Goal: Task Accomplishment & Management: Manage account settings

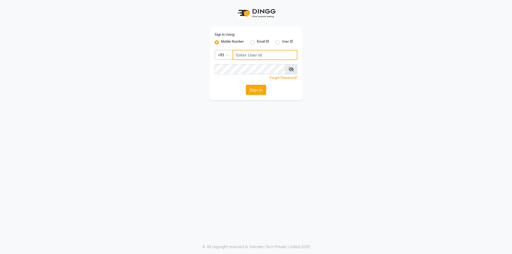
type input "9717821804"
click at [260, 94] on button "Sign In" at bounding box center [256, 90] width 20 height 10
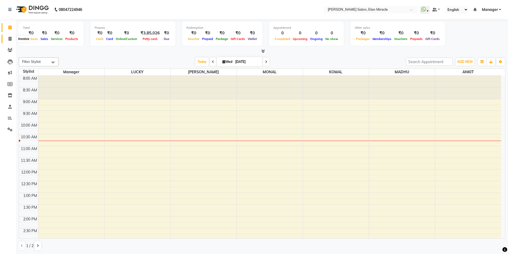
click at [11, 38] on icon at bounding box center [10, 39] width 3 height 4
select select "service"
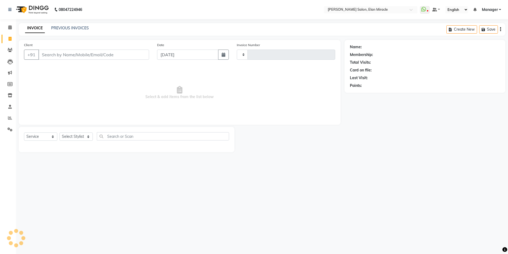
type input "1388"
select select "7738"
click at [80, 31] on div "INVOICE PREVIOUS INVOICES Create New Save Open Invoices" at bounding box center [264, 29] width 491 height 13
click at [81, 30] on div "PREVIOUS INVOICES" at bounding box center [70, 28] width 38 height 6
click at [84, 28] on link "PREVIOUS INVOICES" at bounding box center [70, 28] width 38 height 5
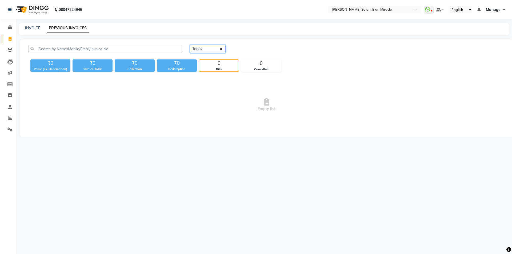
click at [219, 51] on select "Today Yesterday Custom Range" at bounding box center [208, 49] width 36 height 8
click at [190, 45] on select "Today Yesterday Custom Range" at bounding box center [208, 49] width 36 height 8
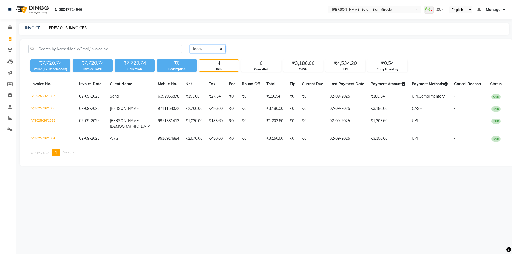
click at [219, 46] on select "Today Yesterday Custom Range" at bounding box center [208, 49] width 36 height 8
select select "range"
click at [190, 45] on select "Today Yesterday Custom Range" at bounding box center [208, 49] width 36 height 8
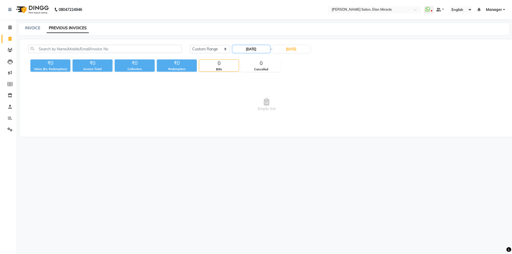
click at [260, 51] on input "03-09-2025" at bounding box center [250, 48] width 37 height 7
select select "9"
select select "2025"
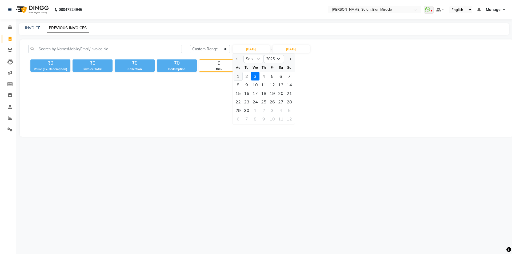
click at [241, 77] on div "1" at bounding box center [238, 76] width 9 height 9
type input "01-09-2025"
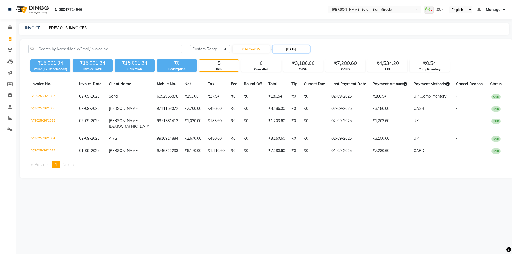
click at [292, 49] on input "03-09-2025" at bounding box center [290, 48] width 37 height 7
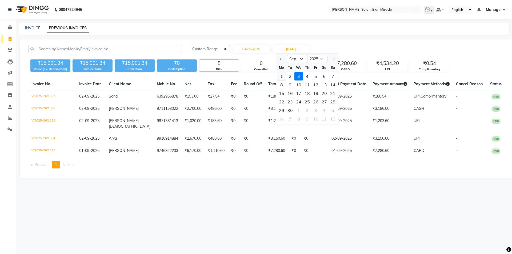
click at [280, 77] on div "1" at bounding box center [281, 76] width 9 height 9
type input "01-09-2025"
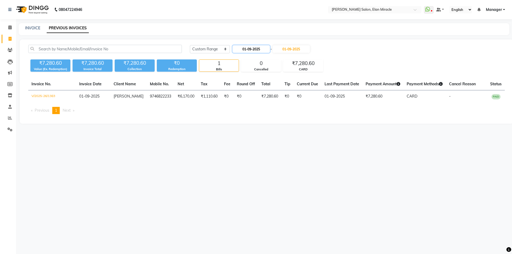
click at [253, 49] on input "01-09-2025" at bounding box center [250, 48] width 37 height 7
select select "9"
select select "2025"
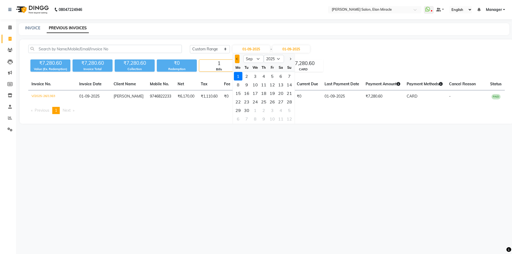
click at [236, 57] on button "Previous month" at bounding box center [237, 59] width 5 height 9
select select "8"
click at [289, 109] on div "31" at bounding box center [289, 110] width 9 height 9
type input "31-08-2025"
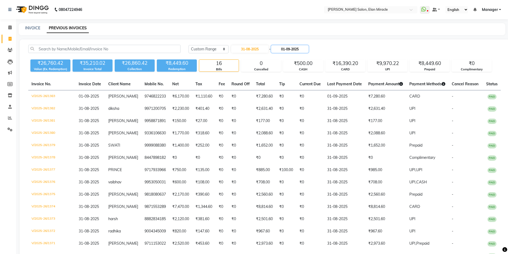
click at [298, 49] on input "01-09-2025" at bounding box center [289, 48] width 37 height 7
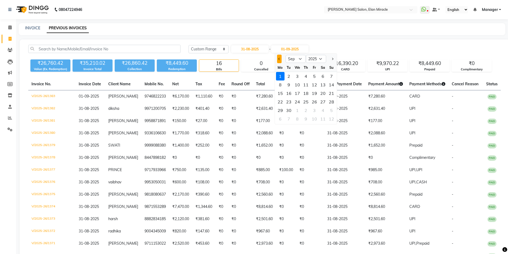
click at [279, 59] on span "Previous month" at bounding box center [279, 59] width 2 height 2
select select "8"
click at [332, 110] on div "31" at bounding box center [331, 110] width 9 height 9
type input "31-08-2025"
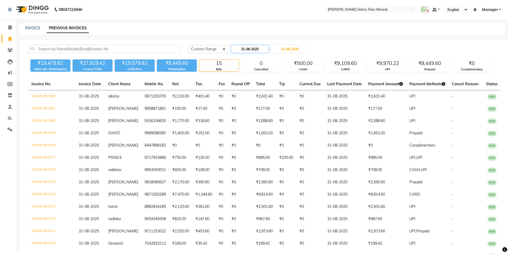
click at [251, 45] on input "31-08-2025" at bounding box center [249, 48] width 37 height 7
select select "8"
select select "2025"
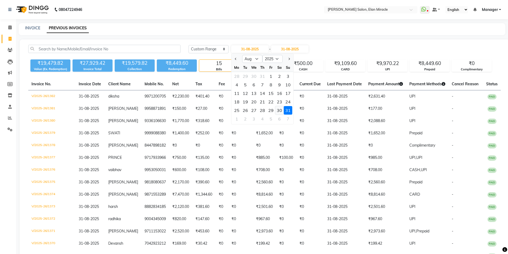
click at [276, 109] on div "30" at bounding box center [279, 110] width 9 height 9
type input "30-08-2025"
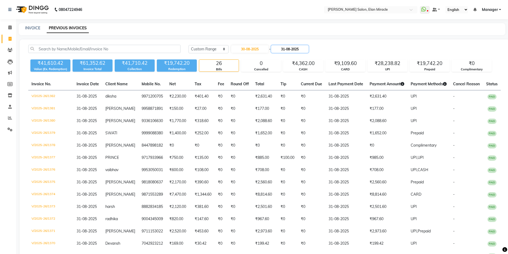
click at [305, 46] on input "31-08-2025" at bounding box center [289, 48] width 37 height 7
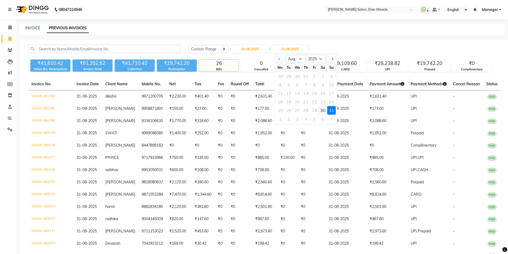
click at [323, 111] on div "30" at bounding box center [323, 110] width 9 height 9
type input "30-08-2025"
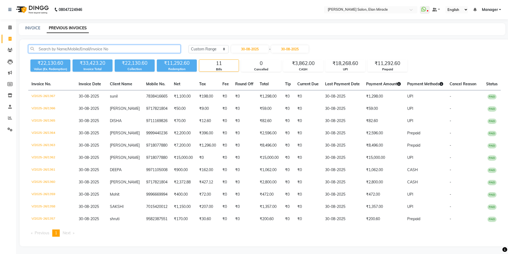
click at [92, 46] on input "text" at bounding box center [104, 49] width 152 height 8
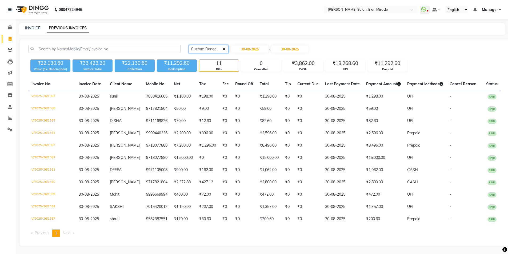
click at [220, 48] on select "Today Yesterday Custom Range" at bounding box center [208, 49] width 40 height 8
select select "today"
click at [188, 45] on select "Today Yesterday Custom Range" at bounding box center [208, 49] width 40 height 8
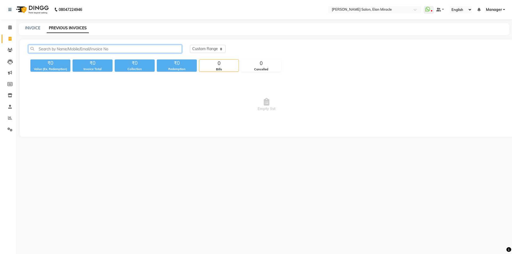
click at [146, 49] on input "text" at bounding box center [105, 49] width 154 height 8
type input "8700743011"
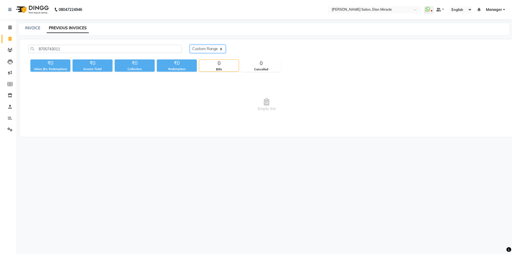
click at [190, 50] on select "Today Yesterday Custom Range" at bounding box center [208, 49] width 36 height 8
select select "range"
click at [190, 45] on select "Today Yesterday Custom Range" at bounding box center [208, 49] width 36 height 8
click at [266, 51] on input "03-09-2025" at bounding box center [250, 48] width 37 height 7
select select "9"
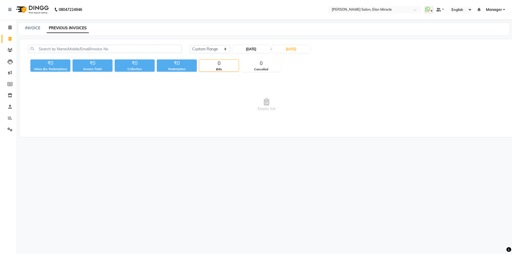
select select "2025"
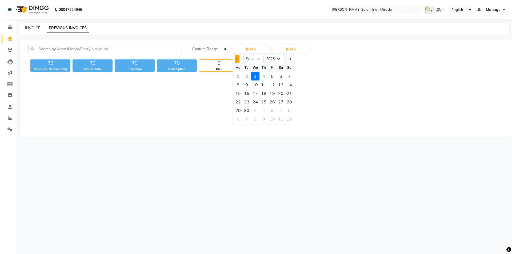
click at [235, 61] on button "Previous month" at bounding box center [237, 59] width 5 height 9
select select "8"
click at [273, 77] on div "1" at bounding box center [272, 76] width 9 height 9
type input "01-08-2025"
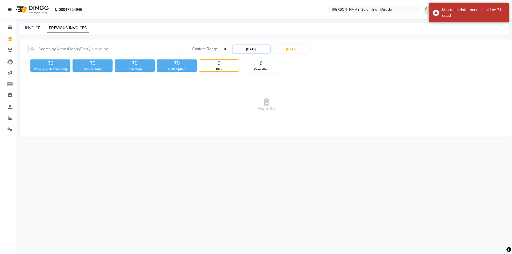
click at [244, 48] on input "01-08-2025" at bounding box center [250, 48] width 37 height 7
select select "8"
select select "2025"
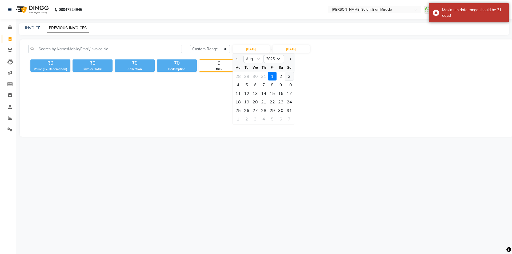
click at [286, 77] on div "3" at bounding box center [289, 76] width 9 height 9
type input "03-08-2025"
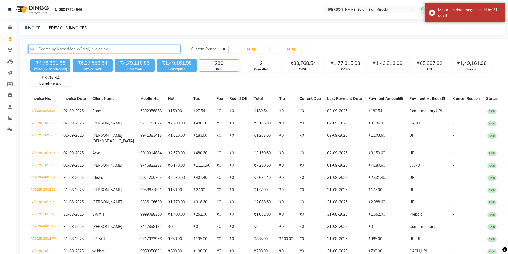
click at [131, 51] on input "text" at bounding box center [104, 49] width 152 height 8
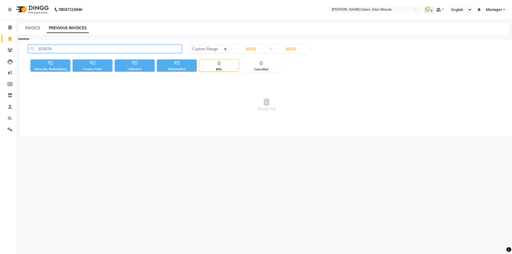
type input "870074"
click at [9, 40] on icon at bounding box center [10, 39] width 3 height 4
select select "service"
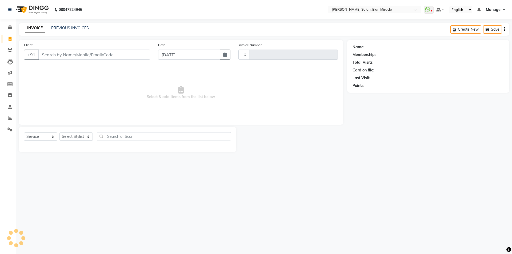
type input "1388"
select select "7738"
click at [76, 51] on input "Client" at bounding box center [94, 55] width 112 height 10
type input "a"
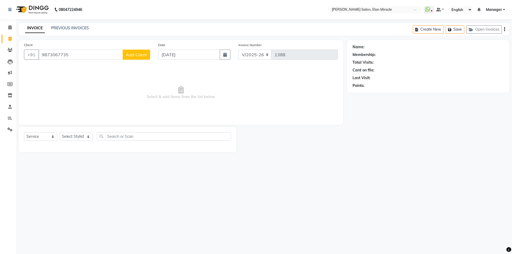
type input "9873067735"
click at [139, 56] on span "Add Client" at bounding box center [136, 54] width 21 height 5
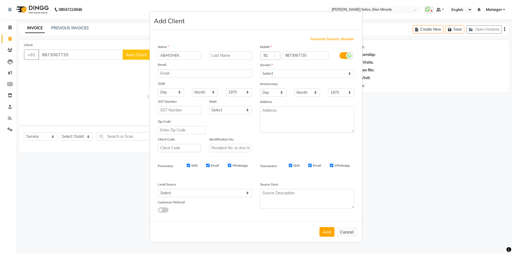
type input "ABHISHEK"
click at [282, 71] on select "Select Male Female Other Prefer Not To Say" at bounding box center [307, 74] width 94 height 8
select select "female"
click at [260, 70] on select "Select Male Female Other Prefer Not To Say" at bounding box center [307, 74] width 94 height 8
click at [327, 235] on button "Add" at bounding box center [326, 232] width 15 height 10
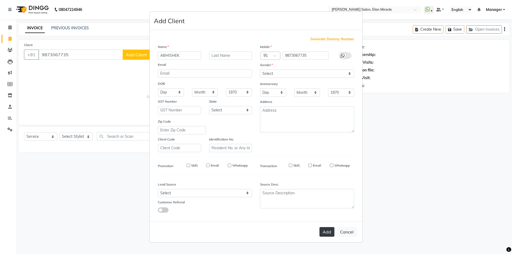
select select
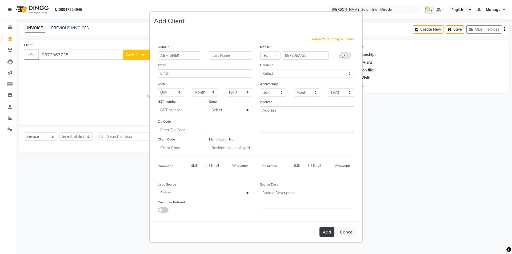
select select
checkbox input "false"
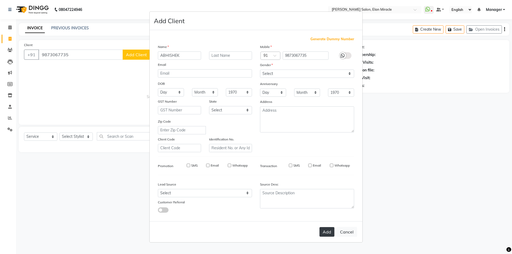
checkbox input "false"
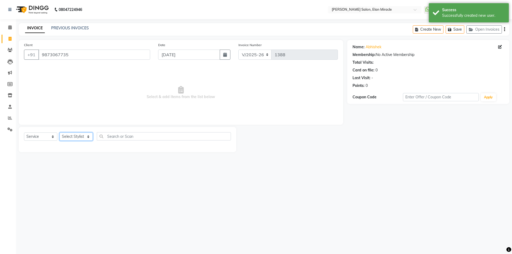
click at [86, 140] on select "Select Stylist Anchal Mishra ANKIT KOMAL LUCKY MADHU Manager MONAL NAKUL NAVEEN…" at bounding box center [75, 136] width 33 height 8
select select "69362"
click at [59, 132] on select "Select Stylist Anchal Mishra ANKIT KOMAL LUCKY MADHU Manager MONAL NAKUL NAVEEN…" at bounding box center [75, 136] width 33 height 8
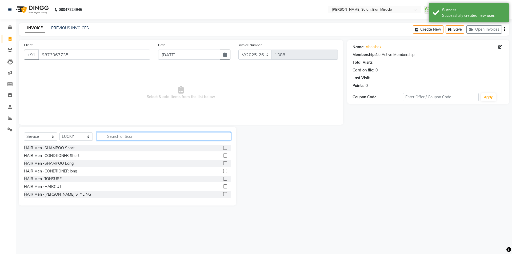
click at [115, 136] on input "text" at bounding box center [164, 136] width 134 height 8
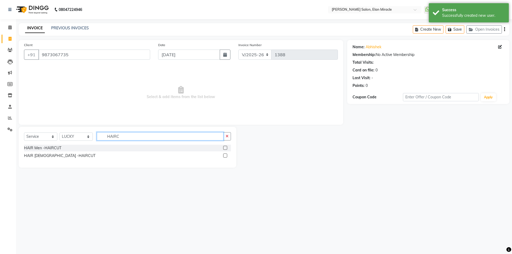
type input "HAIRC"
click at [225, 148] on label at bounding box center [225, 148] width 4 height 4
click at [225, 148] on input "checkbox" at bounding box center [224, 147] width 3 height 3
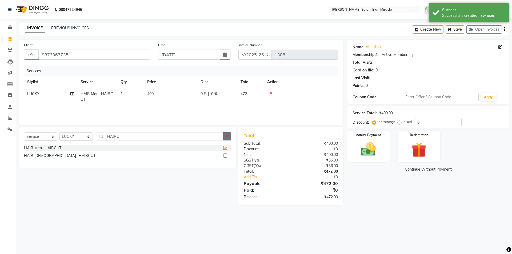
checkbox input "false"
click at [228, 139] on button "button" at bounding box center [227, 136] width 8 height 8
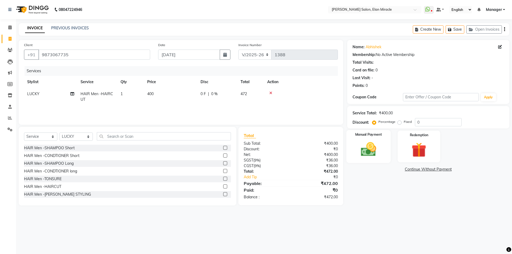
click at [388, 138] on div "Manual Payment" at bounding box center [368, 146] width 44 height 33
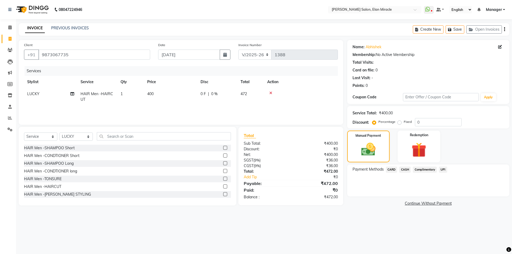
click at [440, 171] on span "UPI" at bounding box center [443, 170] width 8 height 6
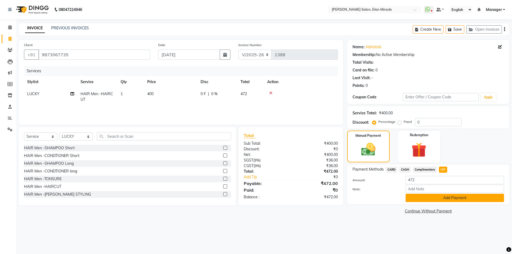
click at [429, 198] on button "Add Payment" at bounding box center [454, 198] width 98 height 8
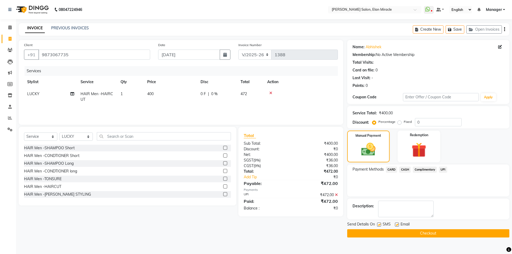
click at [412, 232] on button "Checkout" at bounding box center [428, 233] width 162 height 8
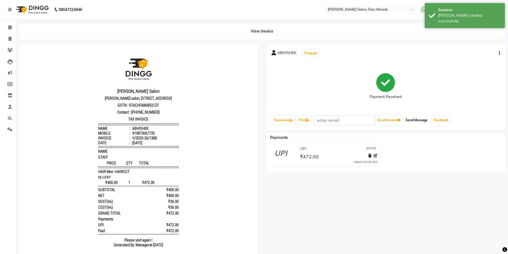
click at [418, 121] on button "Send Message" at bounding box center [416, 120] width 26 height 9
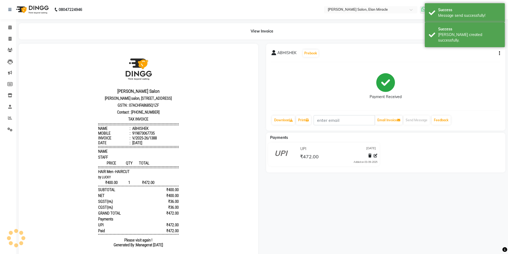
click at [421, 8] on span at bounding box center [425, 9] width 10 height 7
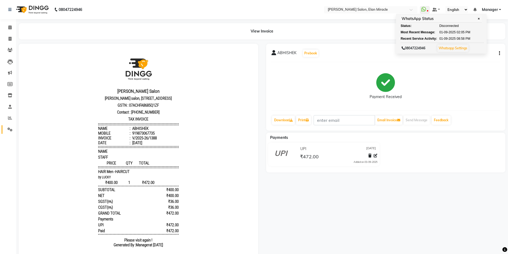
click at [10, 134] on link "Settings" at bounding box center [8, 129] width 13 height 9
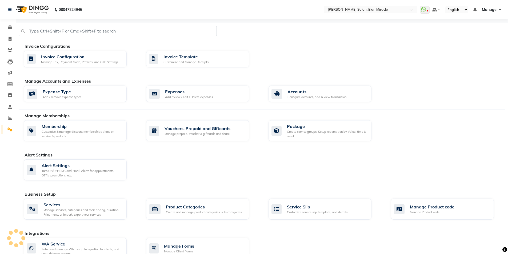
click at [7, 125] on li "Settings" at bounding box center [8, 129] width 16 height 11
click at [92, 242] on div "WA Service" at bounding box center [82, 244] width 81 height 6
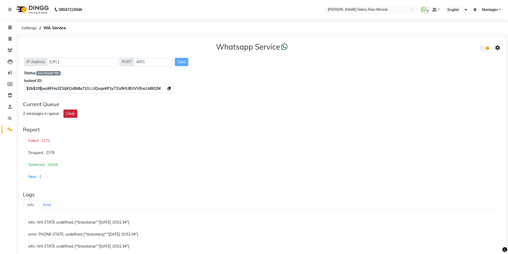
click at [69, 112] on button "Clear" at bounding box center [70, 114] width 14 height 8
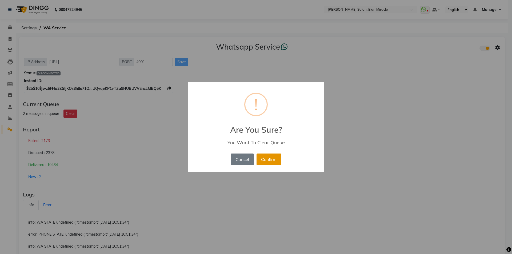
click at [269, 159] on button "Confirm" at bounding box center [268, 160] width 25 height 12
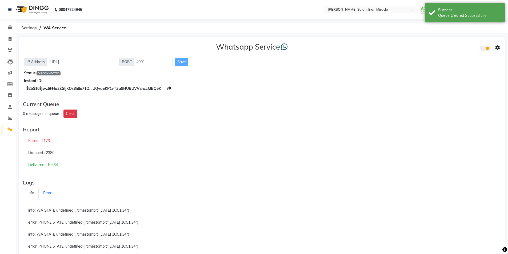
click at [185, 61] on div "Save" at bounding box center [181, 62] width 13 height 8
click at [182, 60] on div "Save" at bounding box center [181, 62] width 13 height 8
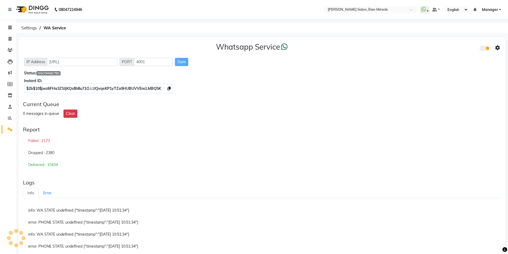
click at [489, 48] on span at bounding box center [484, 48] width 11 height 5
click at [483, 49] on input "checkbox" at bounding box center [483, 49] width 0 height 0
click at [482, 49] on span at bounding box center [484, 48] width 11 height 5
click at [483, 49] on input "checkbox" at bounding box center [483, 49] width 0 height 0
click at [419, 6] on ul "Select Location × Madonna Salon, Elan Miracle" at bounding box center [370, 9] width 99 height 7
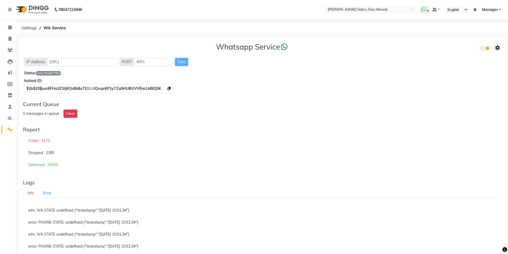
click at [423, 9] on icon at bounding box center [423, 9] width 5 height 5
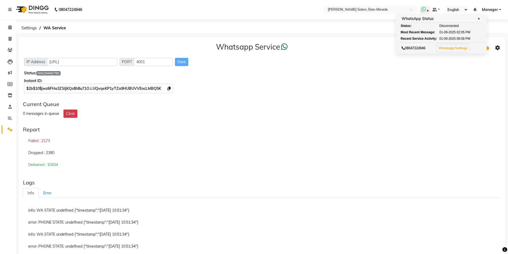
click at [448, 25] on span "Disconnected" at bounding box center [448, 25] width 19 height 5
click at [458, 48] on link "Whatsapp Settings" at bounding box center [453, 48] width 29 height 4
click at [180, 65] on div "Save" at bounding box center [181, 62] width 13 height 8
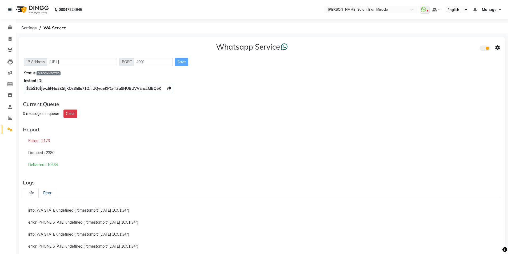
click at [40, 194] on link "Error" at bounding box center [47, 193] width 17 height 10
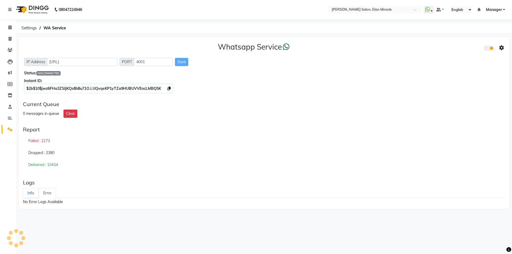
click at [26, 190] on link "Info" at bounding box center [31, 193] width 16 height 10
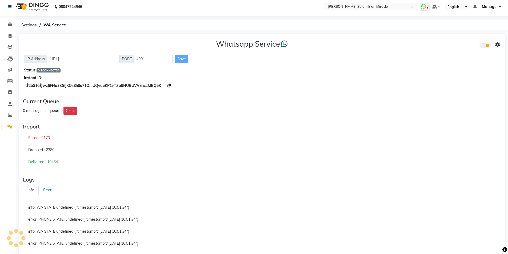
scroll to position [3, 0]
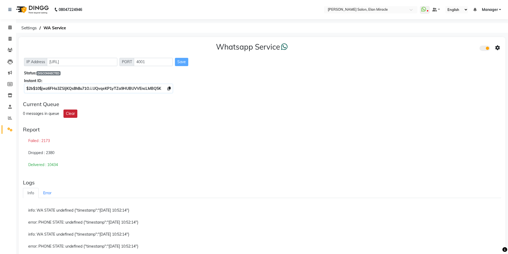
click at [66, 111] on button "Clear" at bounding box center [70, 114] width 14 height 8
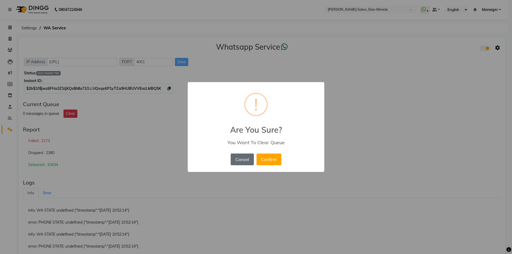
click at [242, 157] on button "Cancel" at bounding box center [242, 160] width 23 height 12
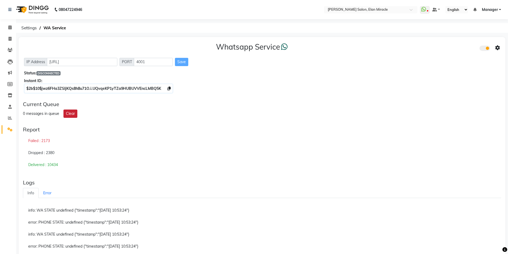
click at [66, 114] on button "Clear" at bounding box center [70, 114] width 14 height 8
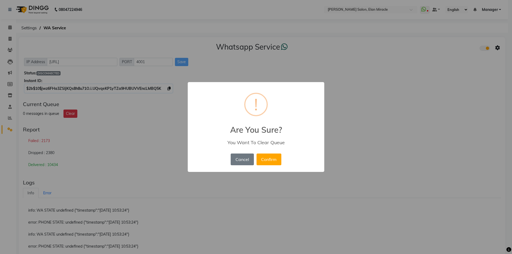
click at [285, 163] on div "× ! Are You Sure? You Want To Clear Queue Cancel No Confirm" at bounding box center [256, 127] width 136 height 90
click at [275, 163] on button "Confirm" at bounding box center [268, 160] width 25 height 12
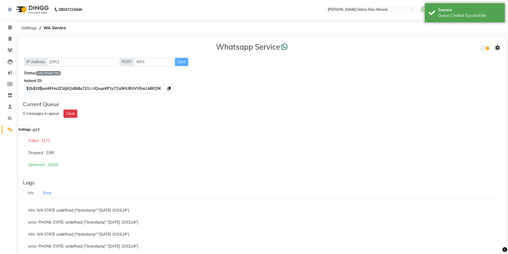
click at [9, 129] on icon at bounding box center [9, 129] width 5 height 4
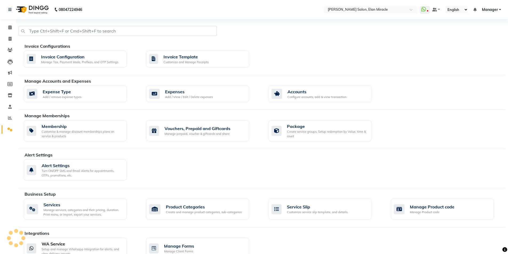
click at [82, 246] on div "WA Service" at bounding box center [82, 244] width 81 height 6
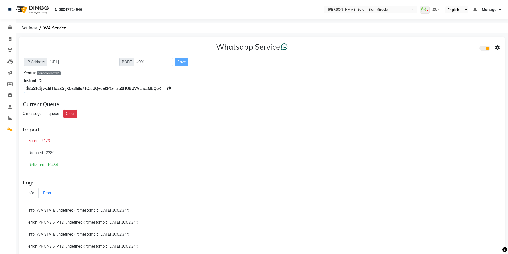
click at [497, 47] on icon at bounding box center [497, 48] width 5 height 5
click at [467, 44] on div "Whatsapp Settings" at bounding box center [458, 42] width 61 height 7
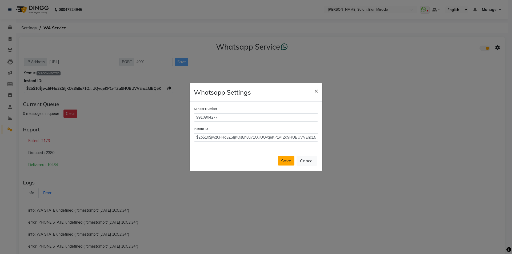
click at [288, 157] on button "Save" at bounding box center [286, 161] width 17 height 10
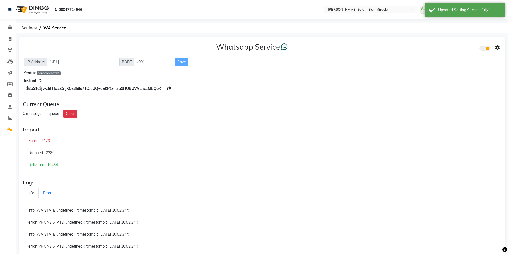
click at [496, 47] on icon at bounding box center [497, 48] width 5 height 5
click at [471, 61] on div "Turn on Whatsapp for all customers" at bounding box center [458, 58] width 61 height 7
click at [7, 38] on span at bounding box center [9, 39] width 9 height 6
select select "7738"
select select "service"
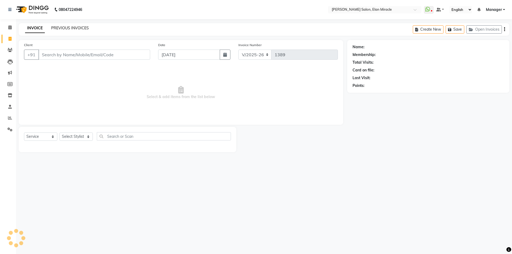
click at [60, 28] on link "PREVIOUS INVOICES" at bounding box center [70, 28] width 38 height 5
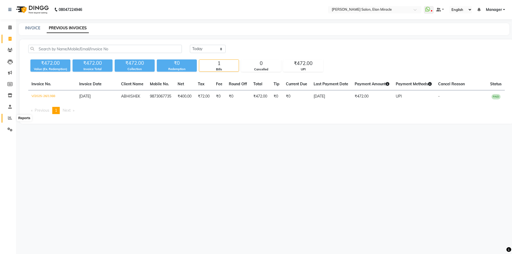
click at [9, 116] on span at bounding box center [9, 118] width 9 height 6
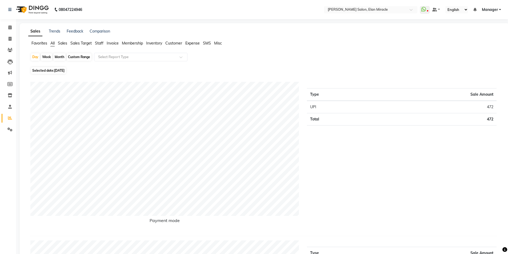
click at [102, 42] on span "Staff" at bounding box center [99, 43] width 9 height 5
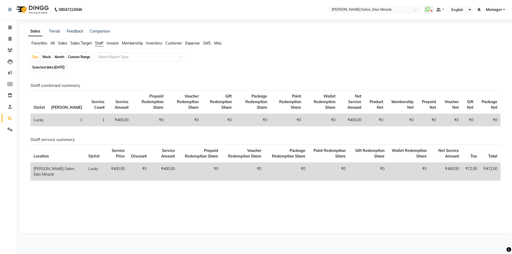
click at [47, 67] on span "Selected date: 03-09-2025" at bounding box center [48, 67] width 35 height 7
select select "9"
select select "2025"
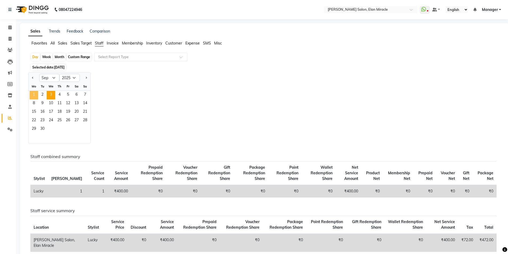
click at [32, 95] on span "1" at bounding box center [34, 95] width 9 height 9
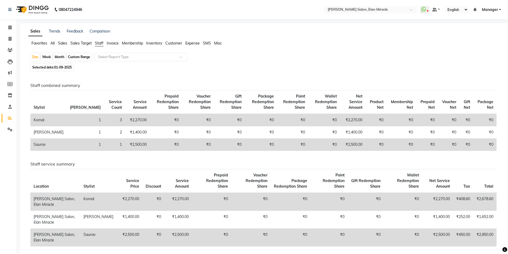
click at [52, 65] on span "Selected date: 01-09-2025" at bounding box center [52, 67] width 42 height 7
select select "9"
select select "2025"
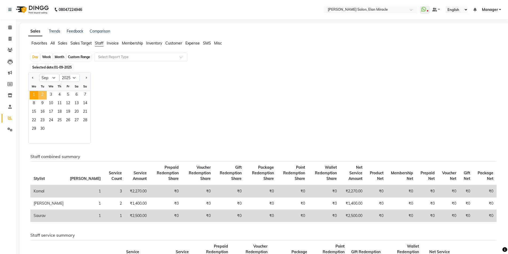
click at [41, 94] on span "2" at bounding box center [42, 95] width 9 height 9
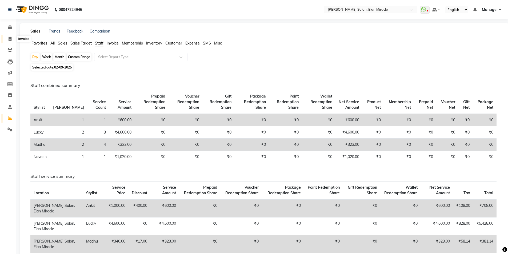
click at [13, 39] on span at bounding box center [9, 39] width 9 height 6
select select "7738"
select select "service"
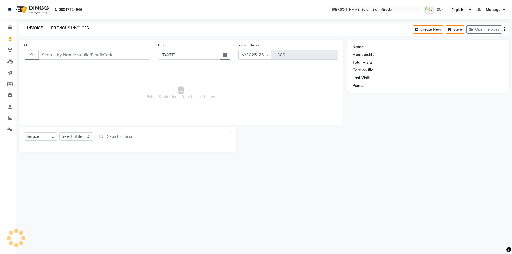
click at [61, 28] on link "PREVIOUS INVOICES" at bounding box center [70, 28] width 38 height 5
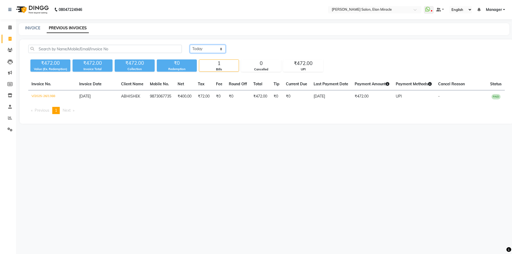
drag, startPoint x: 221, startPoint y: 48, endPoint x: 219, endPoint y: 53, distance: 5.0
click at [220, 49] on select "Today Yesterday Custom Range" at bounding box center [208, 49] width 36 height 8
select select "yesterday"
click at [190, 45] on select "Today Yesterday Custom Range" at bounding box center [208, 49] width 36 height 8
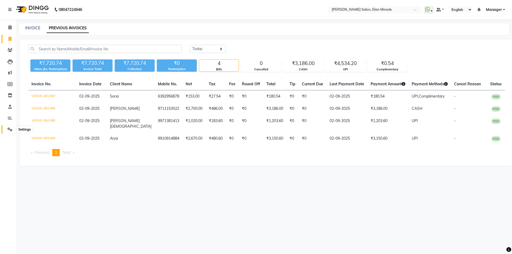
click at [10, 127] on span at bounding box center [9, 130] width 9 height 6
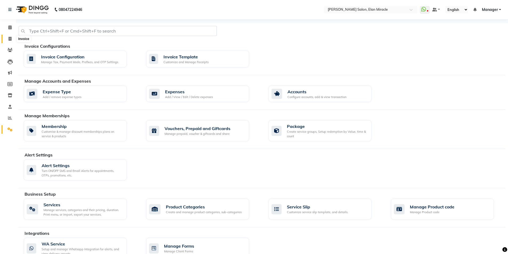
click at [11, 41] on span at bounding box center [9, 39] width 9 height 6
select select "service"
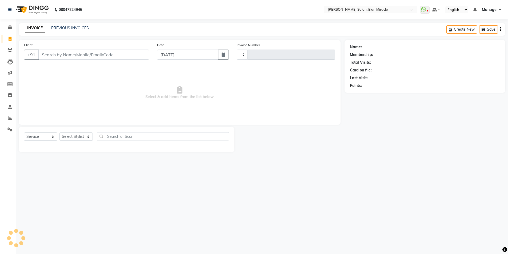
type input "1389"
select select "7738"
click at [70, 29] on link "PREVIOUS INVOICES" at bounding box center [70, 28] width 38 height 5
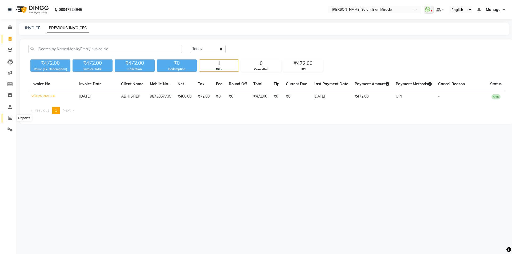
click at [9, 117] on icon at bounding box center [10, 118] width 4 height 4
